Goal: Check status

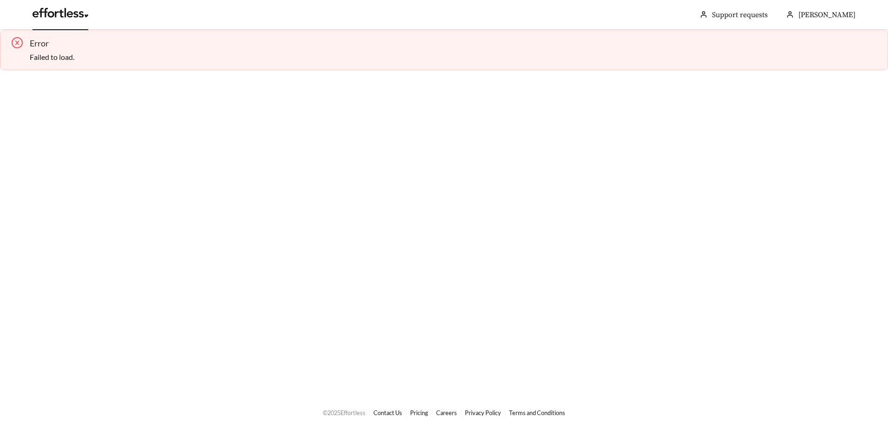
click at [76, 13] on link at bounding box center [61, 15] width 56 height 9
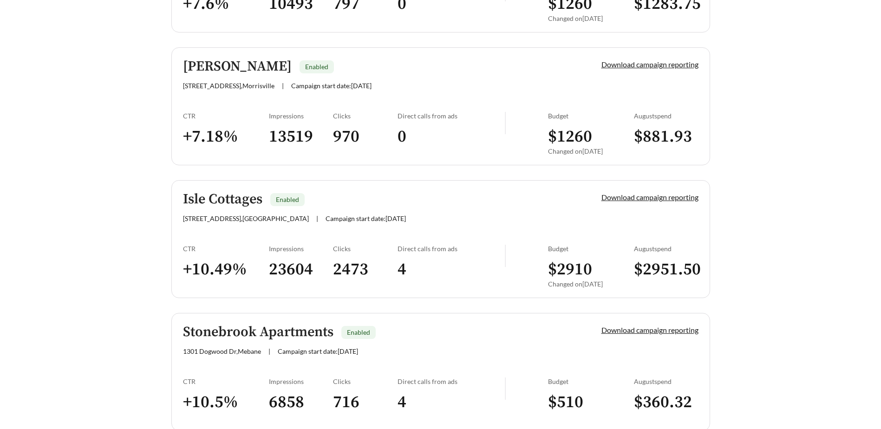
scroll to position [1022, 0]
